Goal: Information Seeking & Learning: Understand process/instructions

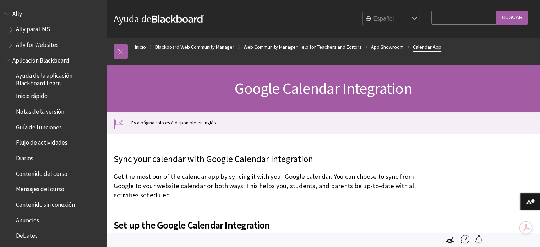
click at [416, 45] on link "Calendar App" at bounding box center [427, 47] width 28 height 9
click at [417, 46] on link "Calendar App" at bounding box center [427, 47] width 28 height 9
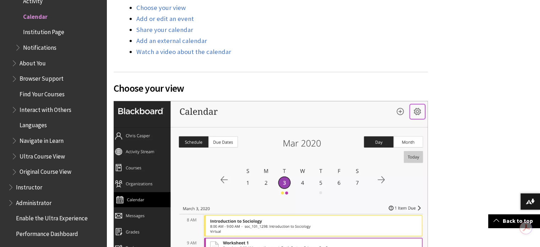
scroll to position [568, 0]
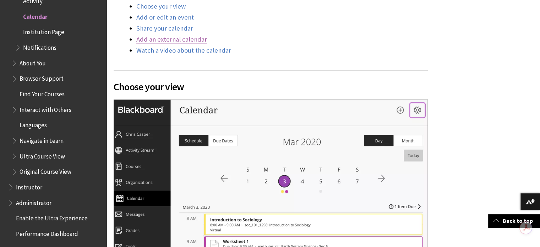
click at [158, 40] on link "Add an external calendar" at bounding box center [171, 39] width 71 height 9
